Goal: Ask a question

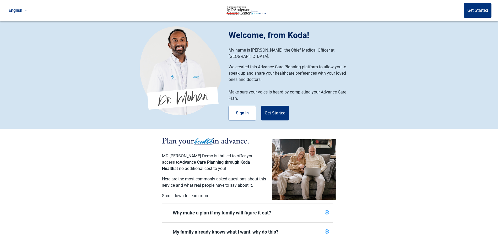
click at [241, 106] on button "Sign in" at bounding box center [243, 113] width 28 height 15
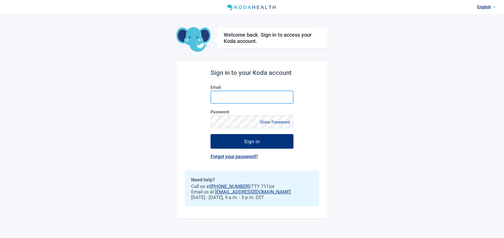
click at [234, 101] on input "Email" at bounding box center [251, 97] width 83 height 13
type input "[PERSON_NAME][EMAIL_ADDRESS][DOMAIN_NAME]"
click at [210, 134] on button "Sign in" at bounding box center [251, 141] width 83 height 15
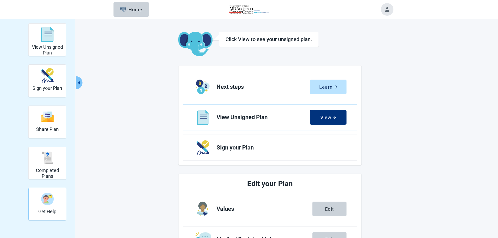
click at [46, 210] on h2 "Get Help" at bounding box center [47, 212] width 18 height 6
